Goal: Information Seeking & Learning: Learn about a topic

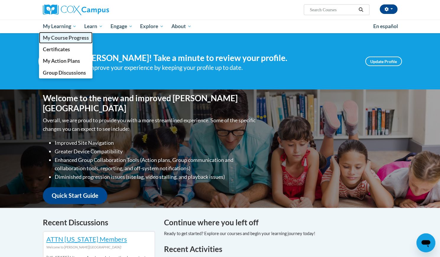
click at [57, 39] on span "My Course Progress" at bounding box center [66, 38] width 46 height 6
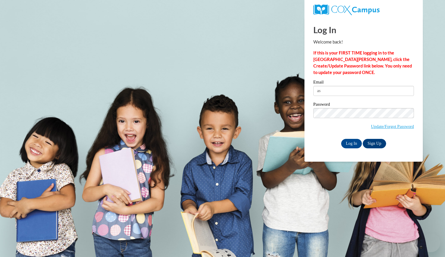
click at [348, 89] on input "as" at bounding box center [363, 91] width 101 height 10
click at [331, 89] on input "as" at bounding box center [363, 91] width 101 height 10
type input "astricker@butler.edu"
click at [348, 142] on input "Log In" at bounding box center [351, 143] width 21 height 9
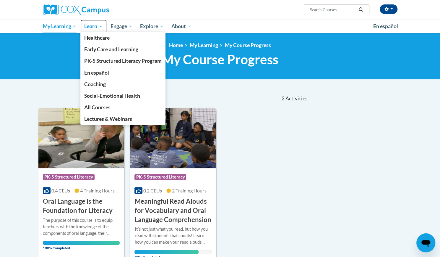
click at [93, 29] on span "Learn" at bounding box center [93, 26] width 19 height 7
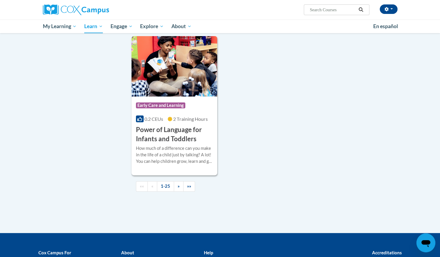
scroll to position [1338, 0]
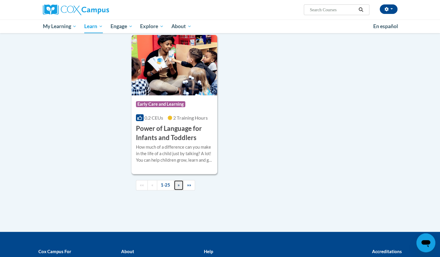
click at [179, 190] on link "»" at bounding box center [179, 185] width 10 height 10
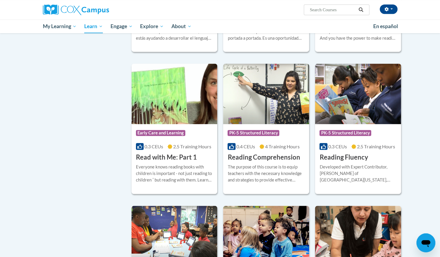
scroll to position [188, 0]
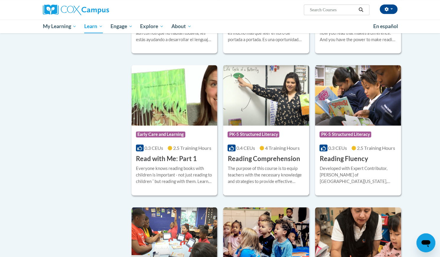
click at [255, 105] on img at bounding box center [266, 95] width 86 height 60
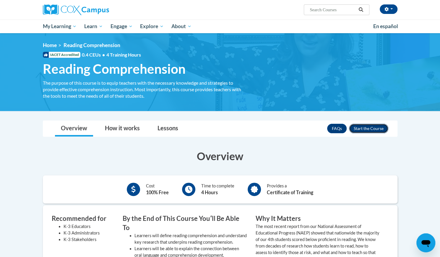
click at [362, 128] on button "Enroll" at bounding box center [368, 128] width 39 height 9
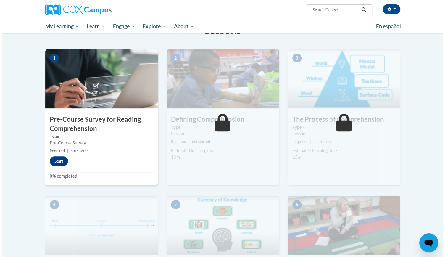
scroll to position [106, 0]
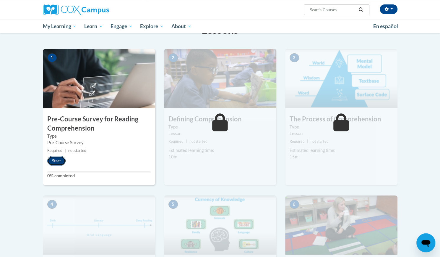
click at [58, 160] on button "Start" at bounding box center [56, 160] width 18 height 9
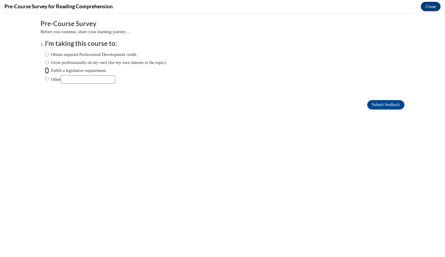
click at [45, 69] on input "Fulfill a legislative requirement." at bounding box center [47, 70] width 4 height 7
radio input "true"
click at [45, 61] on input "Grow professionally on my own (for my own interest in the topic)." at bounding box center [47, 62] width 4 height 7
radio input "true"
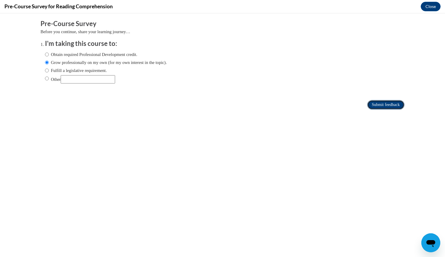
click at [378, 104] on input "Submit feedback" at bounding box center [385, 104] width 37 height 9
click at [437, 6] on button "Close" at bounding box center [430, 6] width 20 height 9
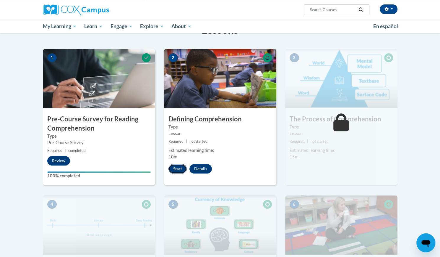
click at [178, 168] on button "Start" at bounding box center [178, 168] width 18 height 9
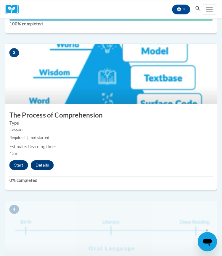
scroll to position [401, 0]
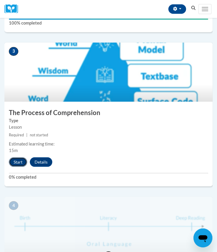
click at [19, 161] on button "Start" at bounding box center [18, 161] width 18 height 9
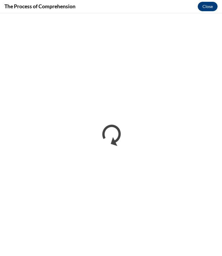
scroll to position [0, 0]
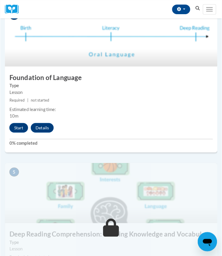
scroll to position [600, 0]
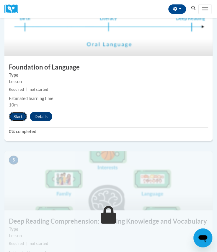
click at [17, 116] on button "Start" at bounding box center [18, 116] width 18 height 9
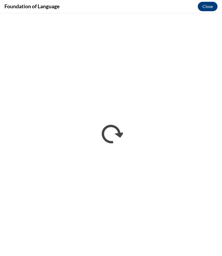
scroll to position [0, 0]
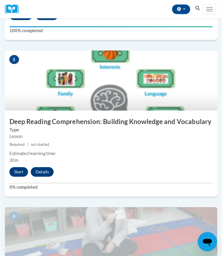
scroll to position [702, 0]
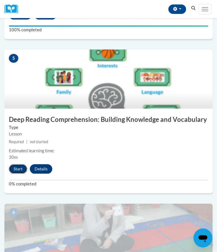
click at [22, 169] on button "Start" at bounding box center [18, 168] width 18 height 9
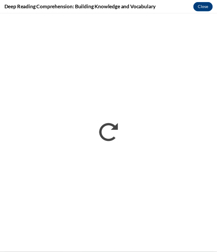
scroll to position [0, 0]
click at [208, 7] on button "Close" at bounding box center [207, 6] width 20 height 9
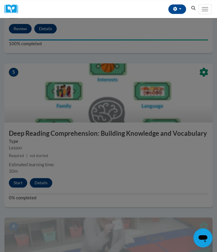
scroll to position [688, 0]
click at [14, 181] on div at bounding box center [108, 126] width 217 height 252
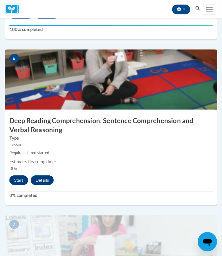
scroll to position [857, 0]
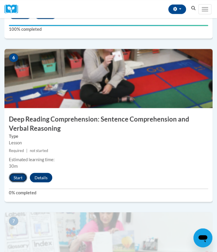
click at [18, 177] on button "Start" at bounding box center [18, 177] width 18 height 9
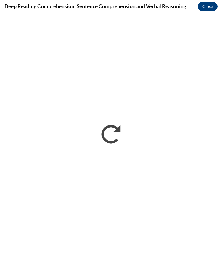
scroll to position [0, 0]
click at [212, 6] on button "Close" at bounding box center [207, 6] width 20 height 9
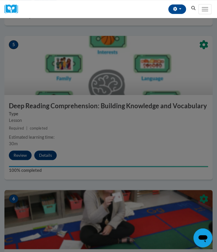
scroll to position [715, 0]
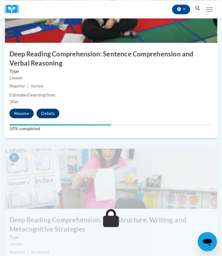
scroll to position [923, 0]
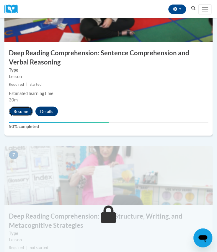
click at [18, 112] on button "Resume" at bounding box center [21, 110] width 24 height 9
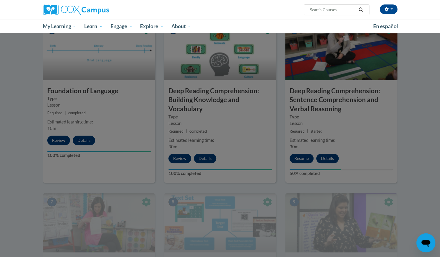
scroll to position [288, 0]
click at [217, 101] on div at bounding box center [220, 128] width 440 height 257
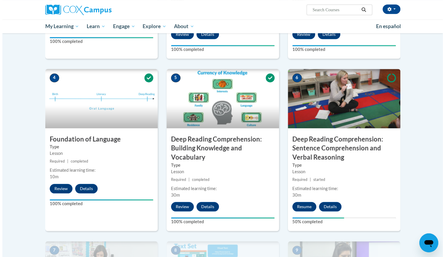
scroll to position [242, 0]
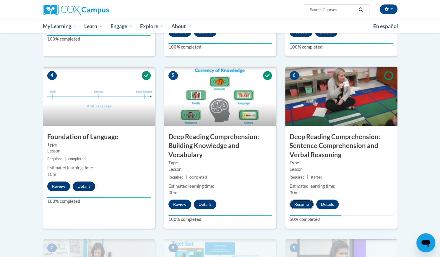
click at [302, 204] on button "Resume" at bounding box center [302, 203] width 24 height 9
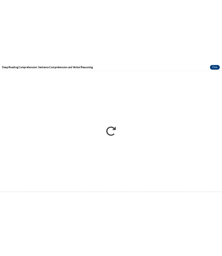
scroll to position [0, 0]
